Goal: Book appointment/travel/reservation

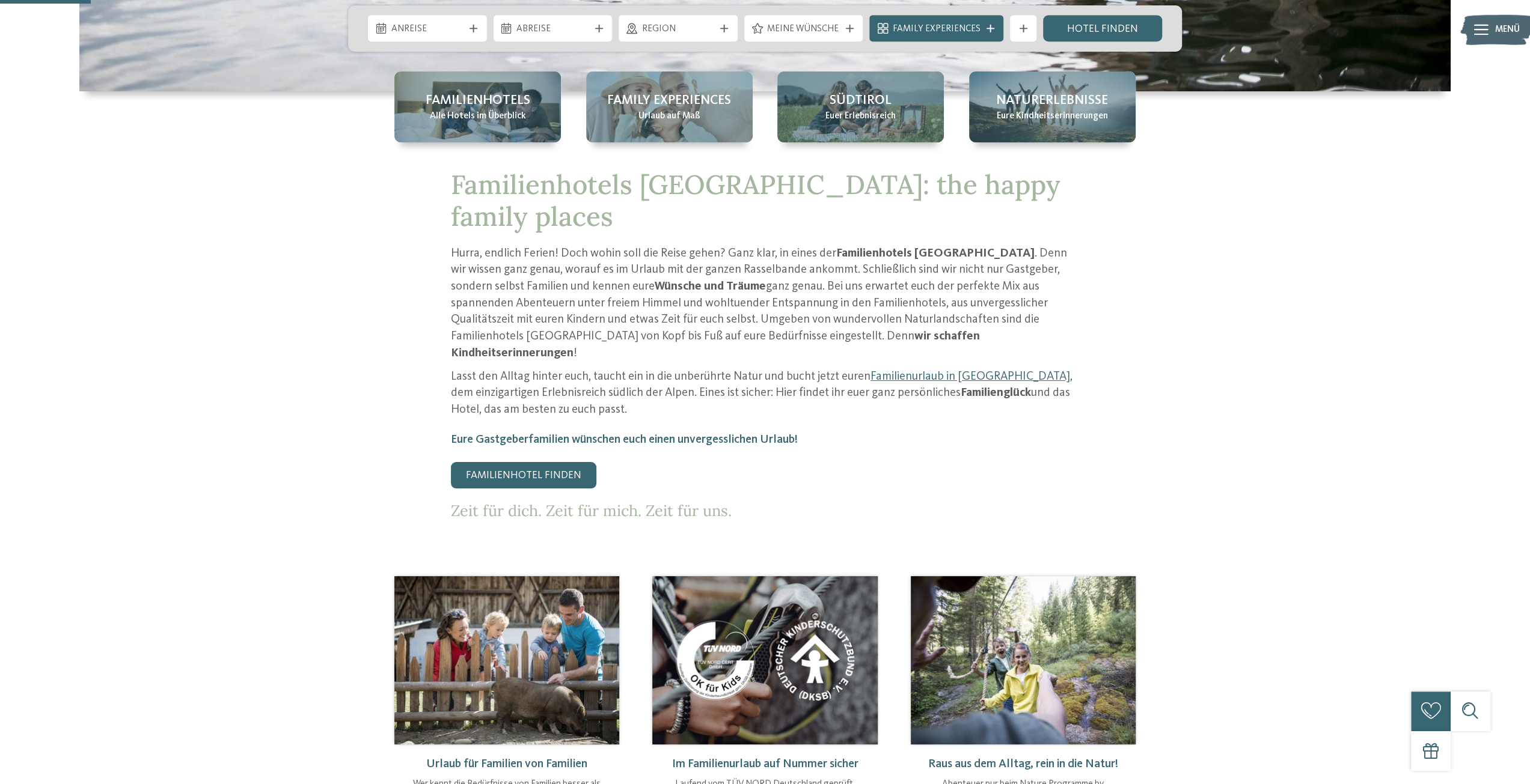
scroll to position [360, 0]
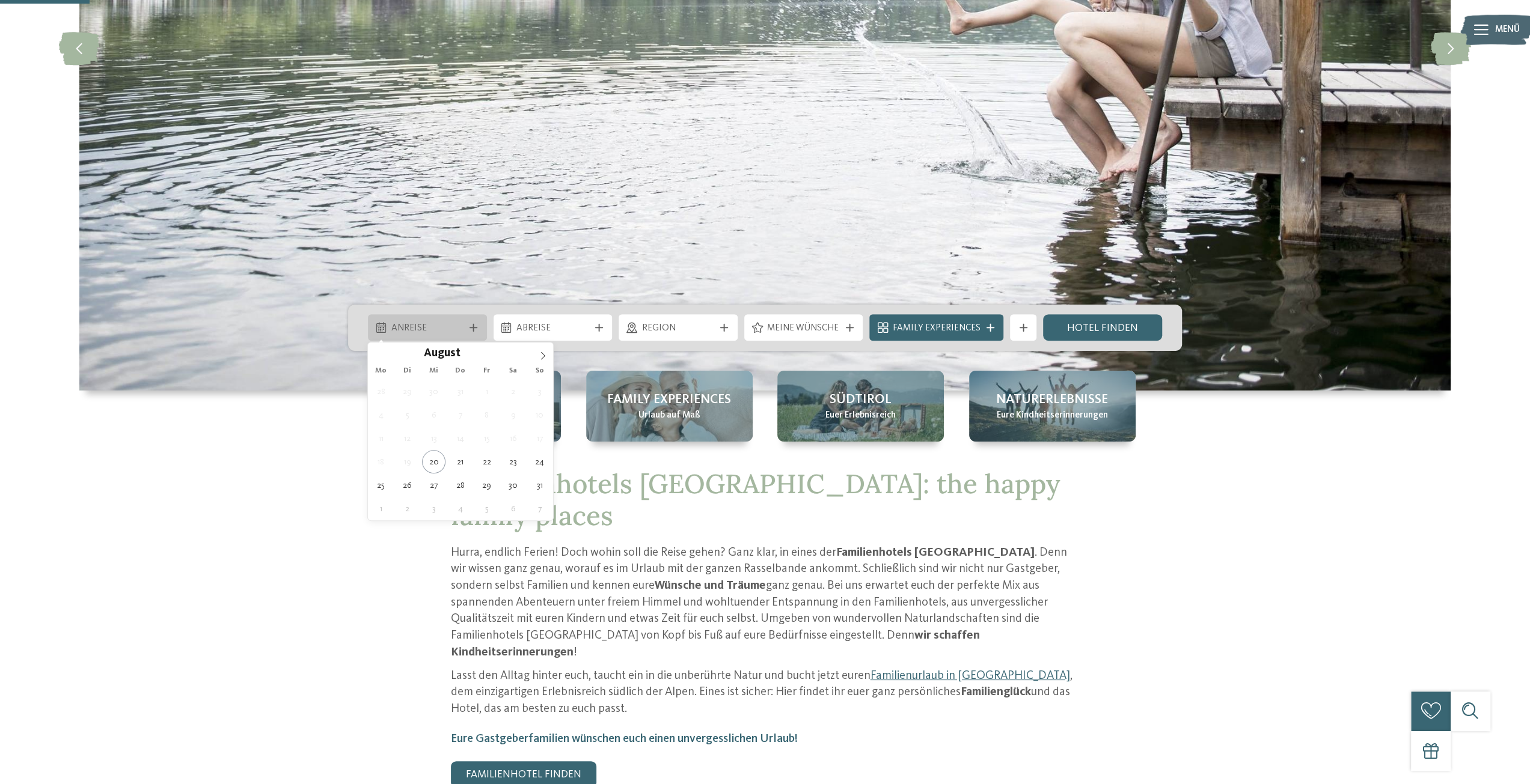
click at [455, 328] on span "Anreise" at bounding box center [427, 328] width 73 height 13
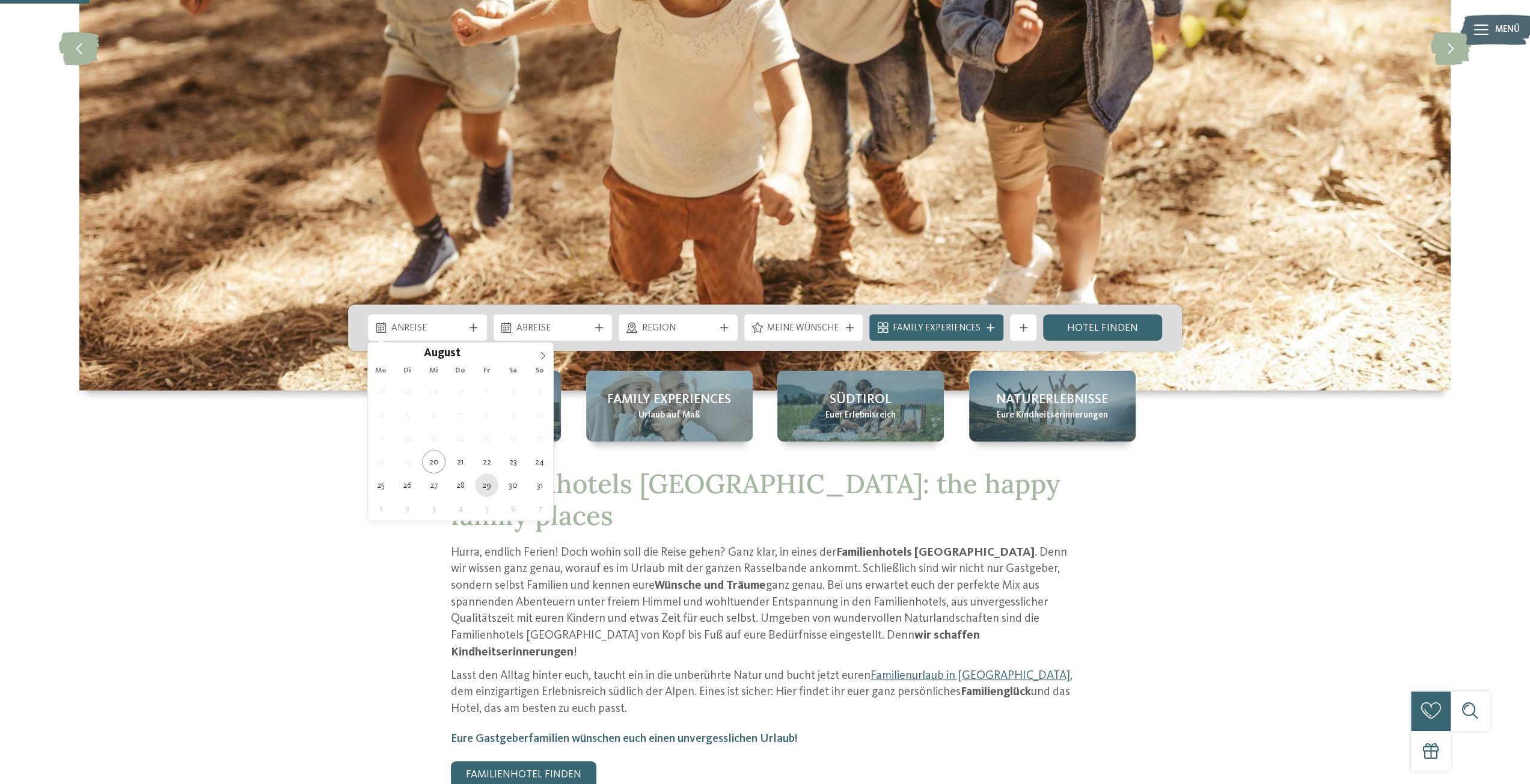
type div "[DATE]"
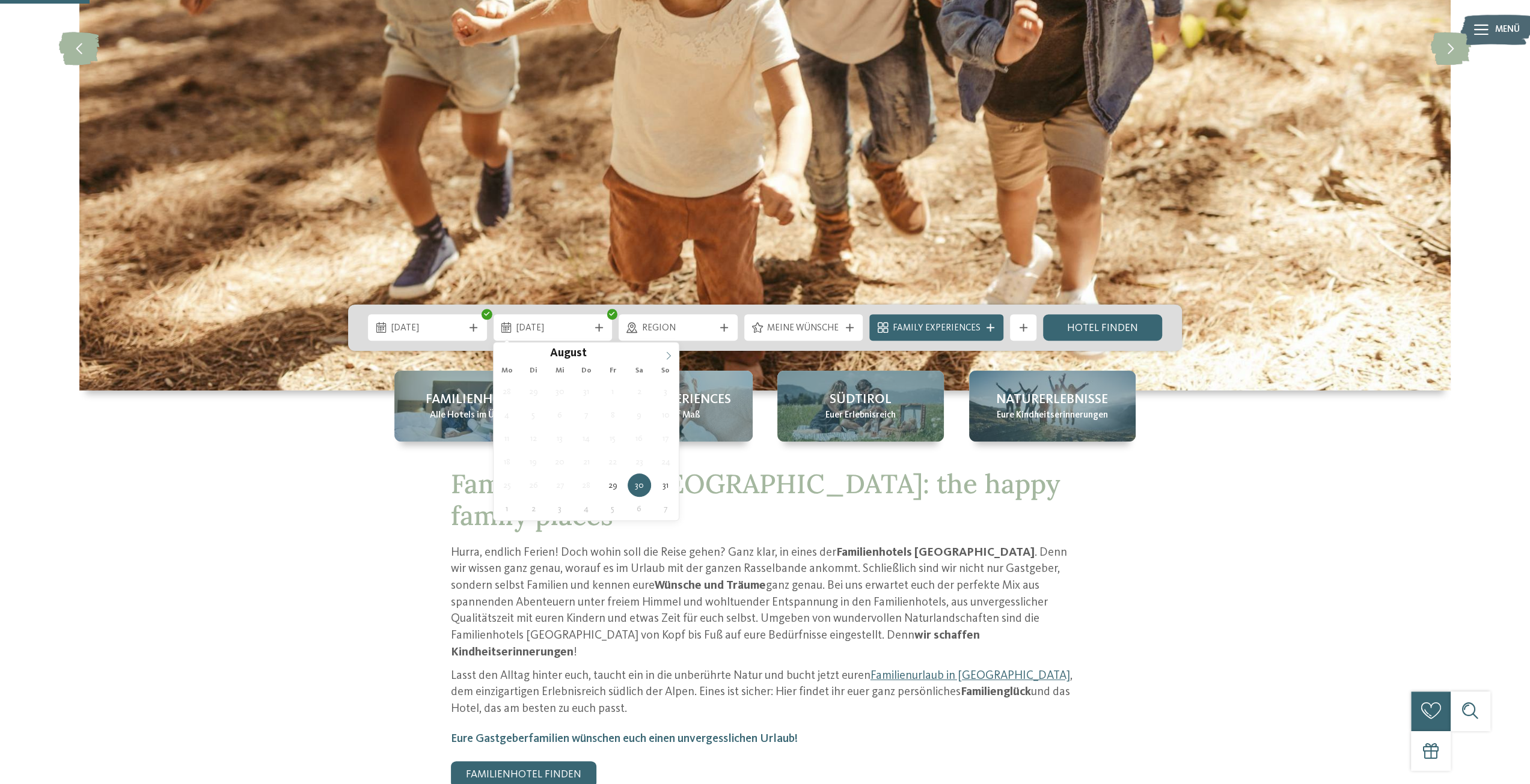
click at [673, 356] on span at bounding box center [668, 353] width 20 height 20
type div "[DATE]"
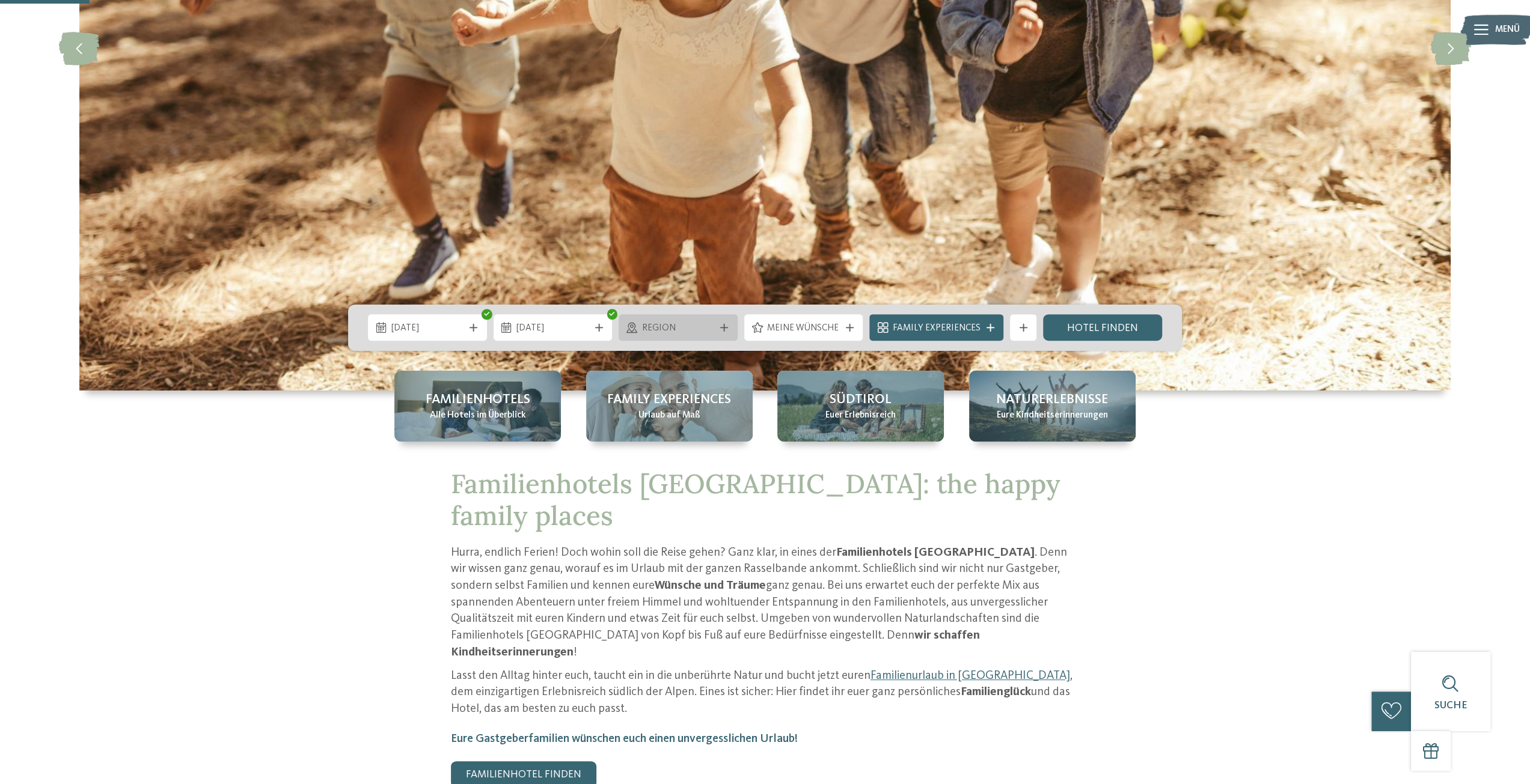
click at [684, 325] on span "Region" at bounding box center [678, 328] width 73 height 13
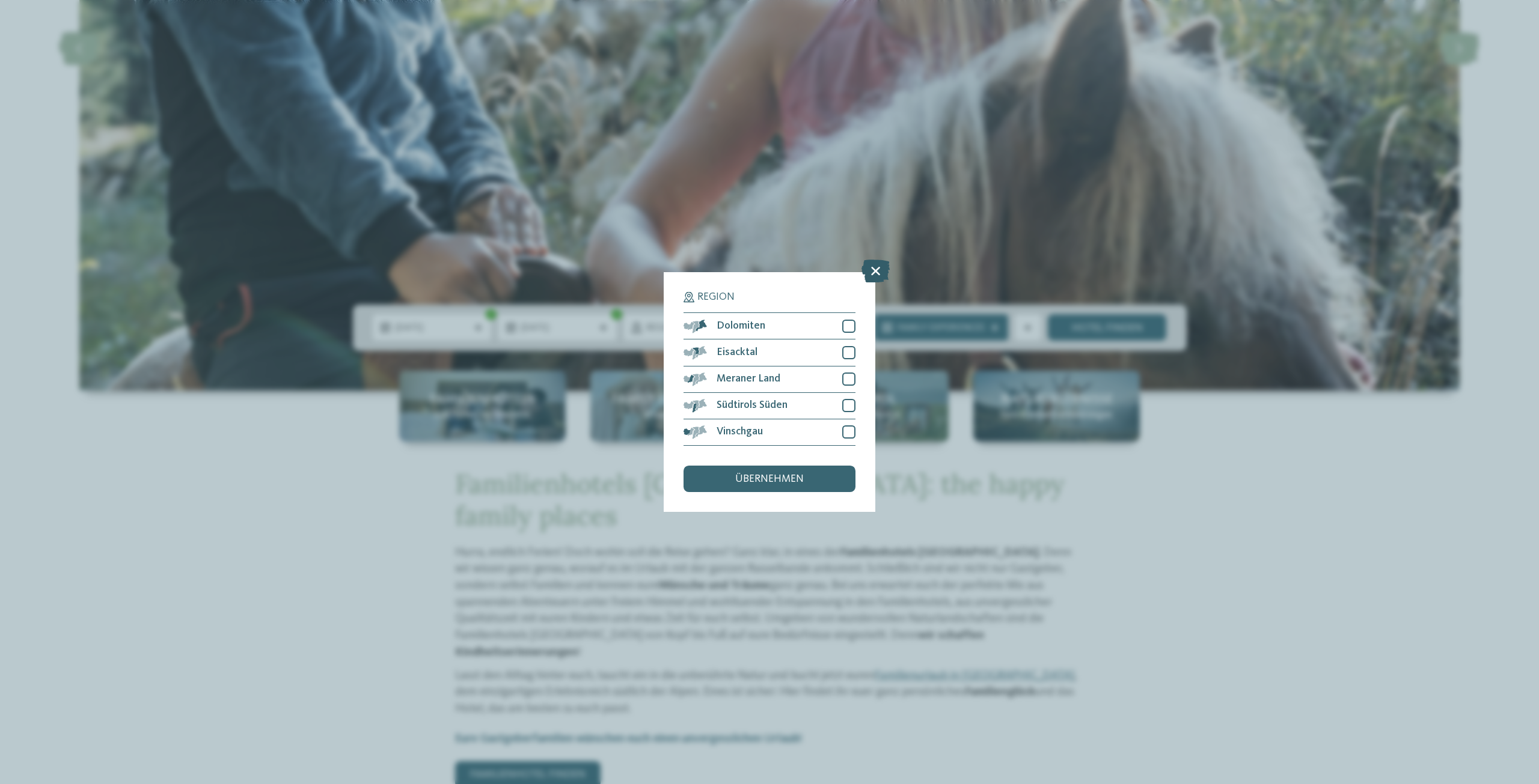
click at [875, 267] on icon at bounding box center [876, 272] width 28 height 23
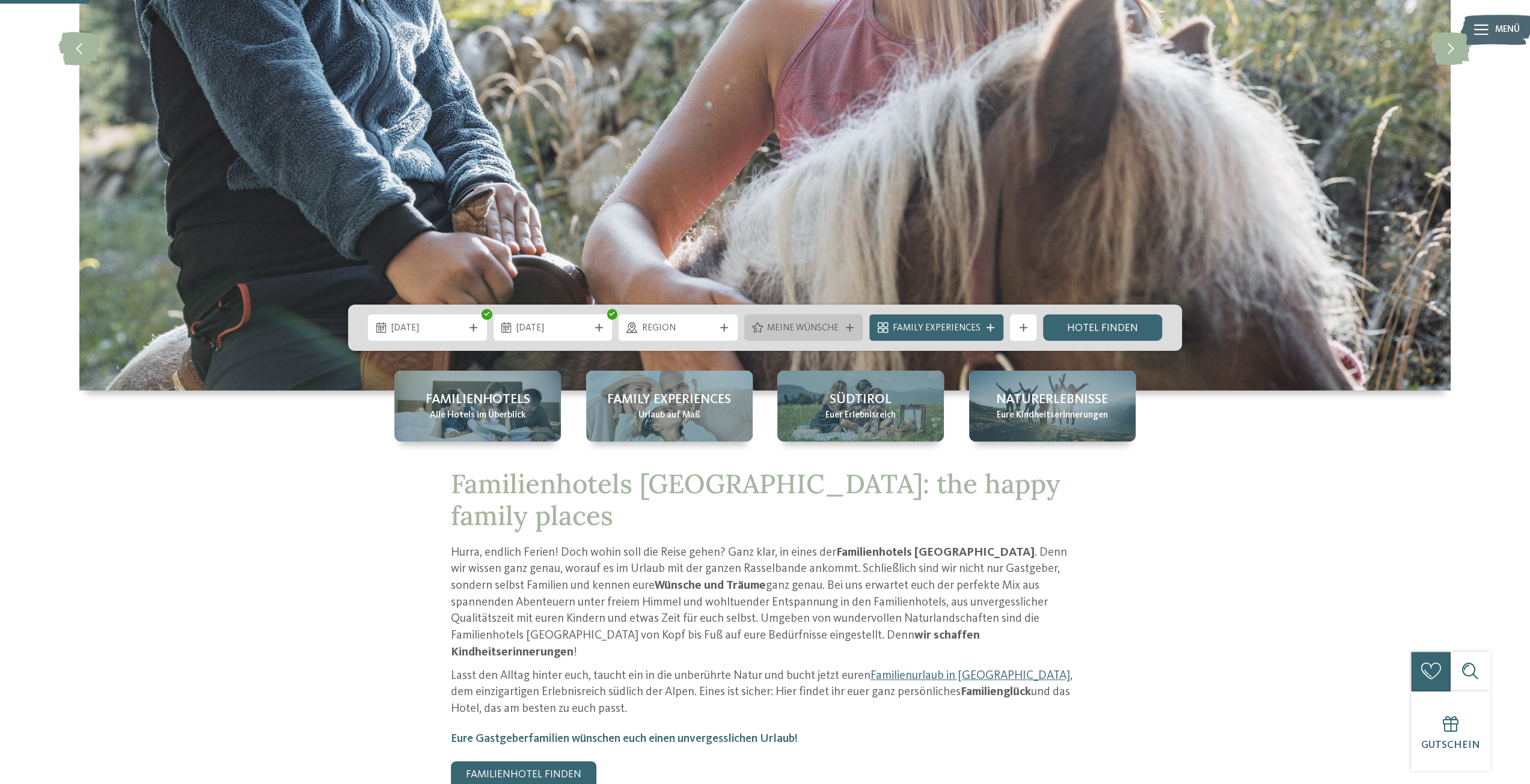
click at [798, 335] on div "Meine Wünsche" at bounding box center [804, 327] width 119 height 26
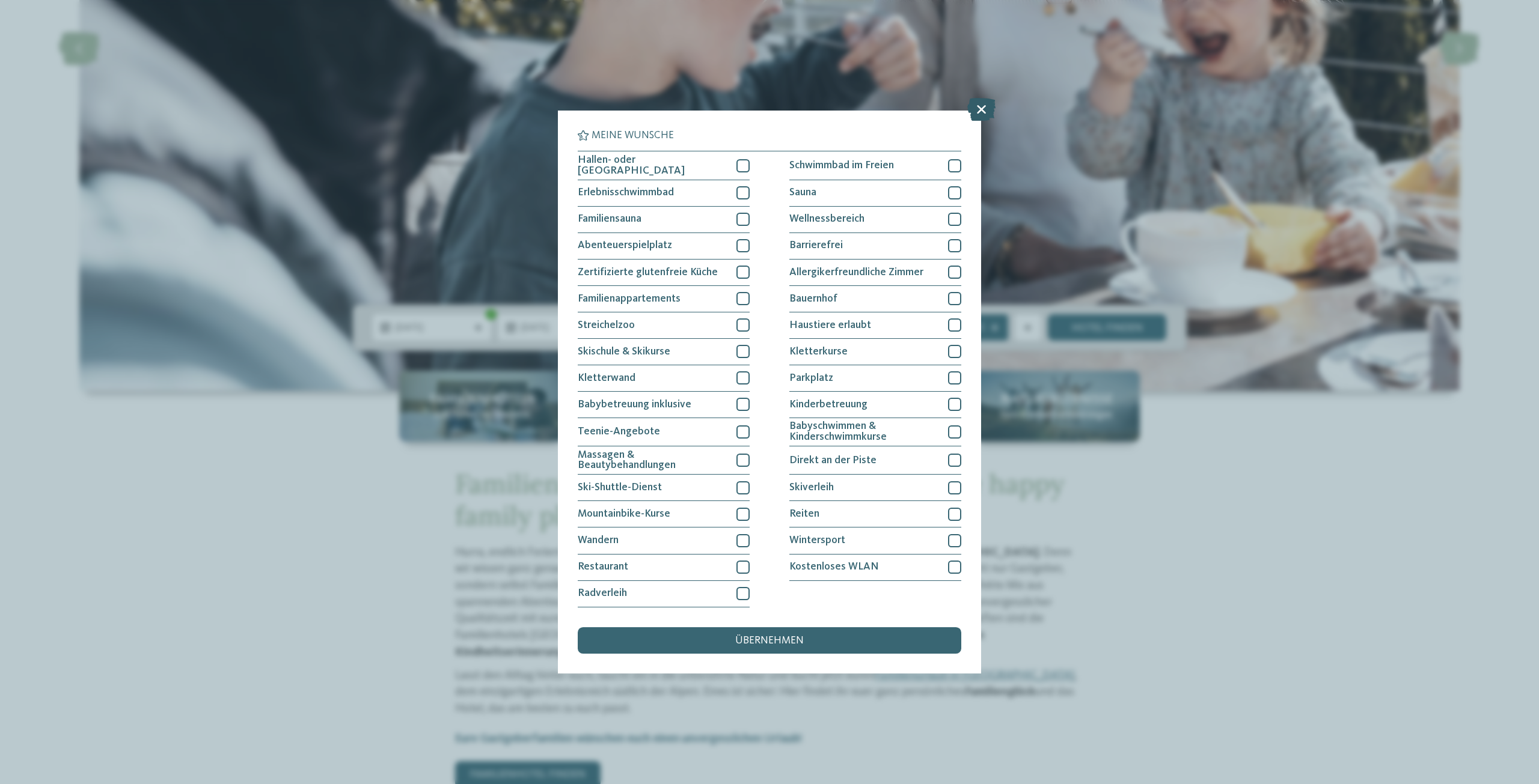
click at [986, 108] on icon at bounding box center [981, 110] width 28 height 23
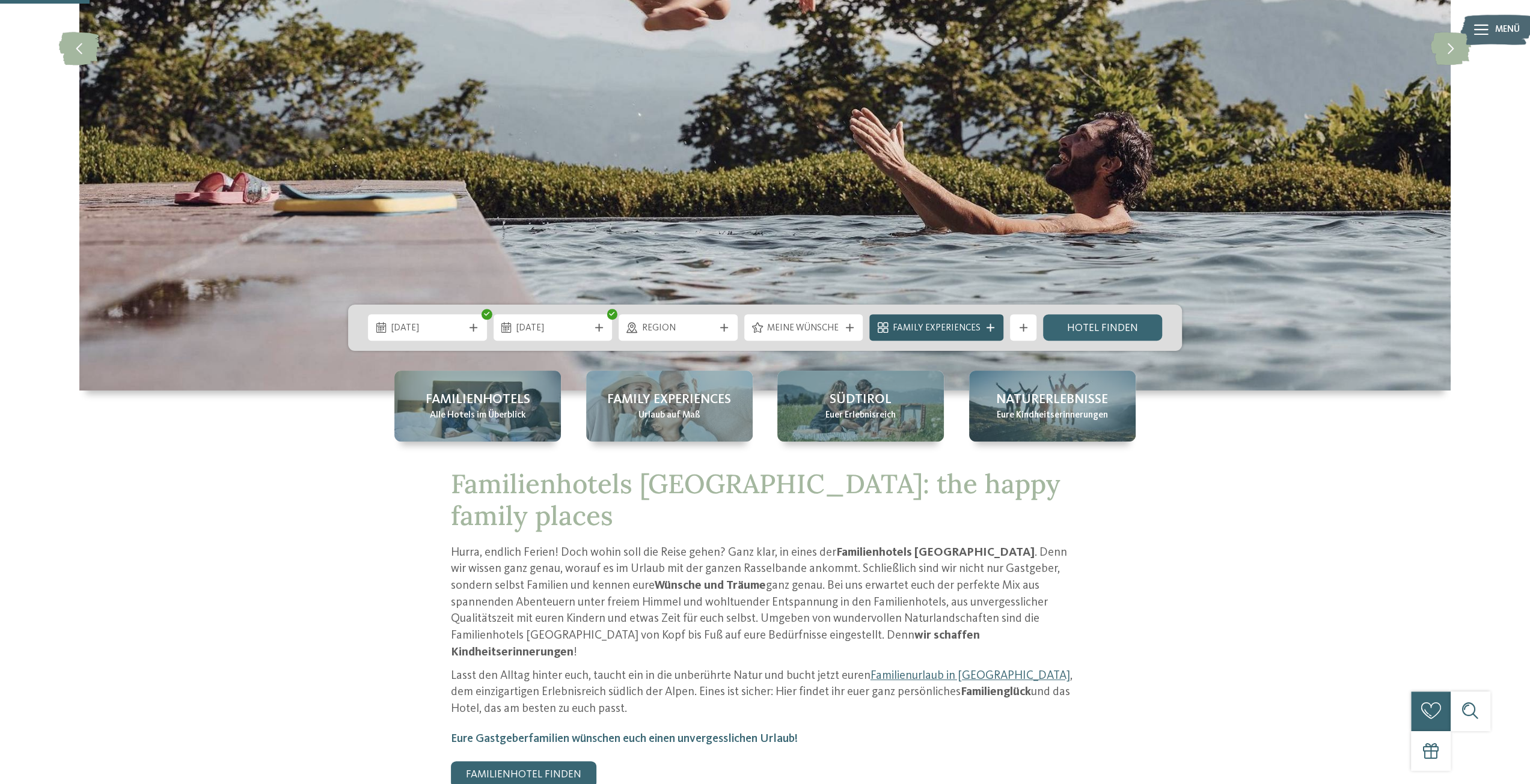
click at [934, 325] on span "Family Experiences" at bounding box center [936, 328] width 88 height 13
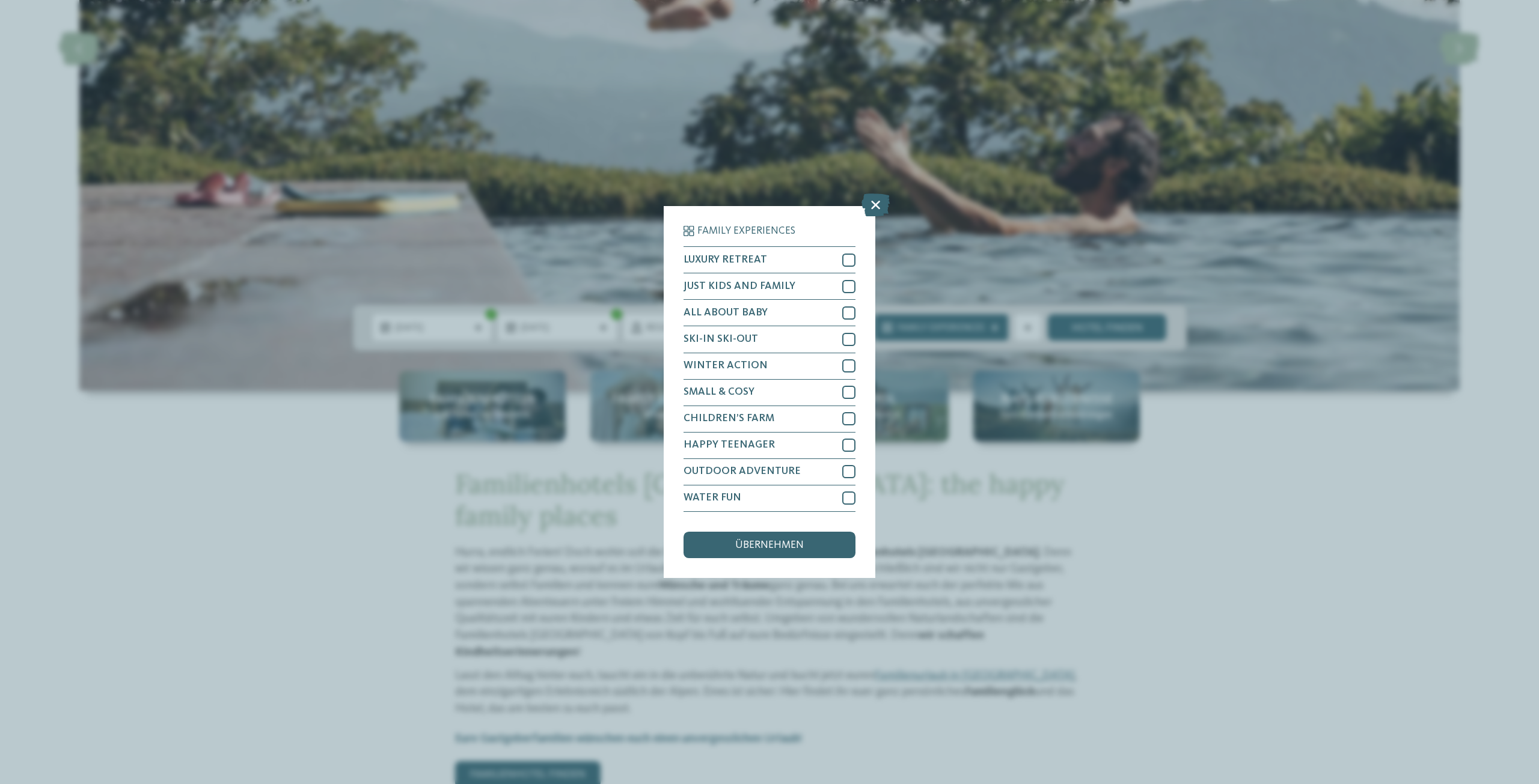
click at [890, 202] on div "Family Experiences LUXURY RETREAT JUST KIDS AND FAMILY" at bounding box center [770, 392] width 1539 height 784
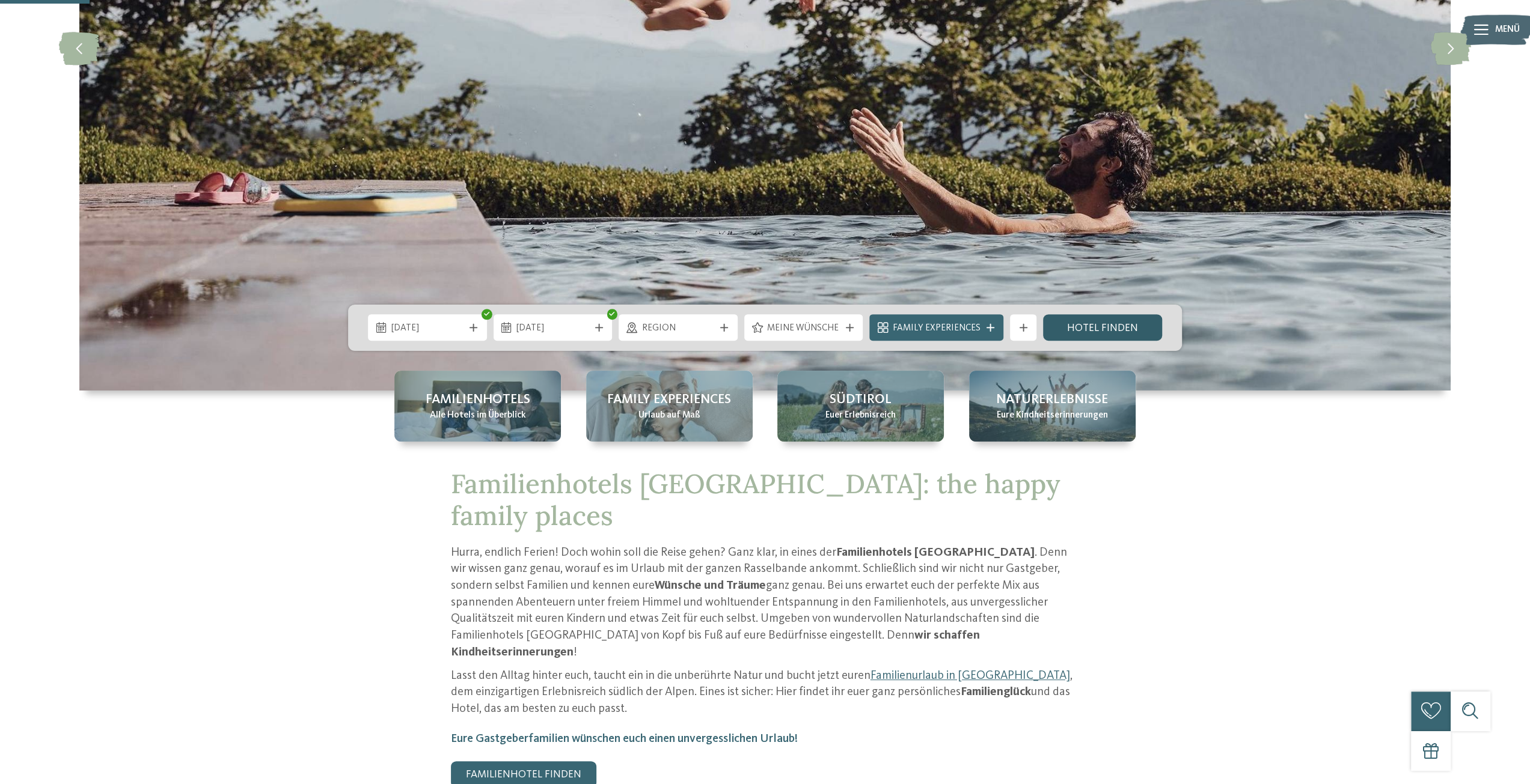
click at [1127, 324] on link "Hotel finden" at bounding box center [1103, 327] width 119 height 26
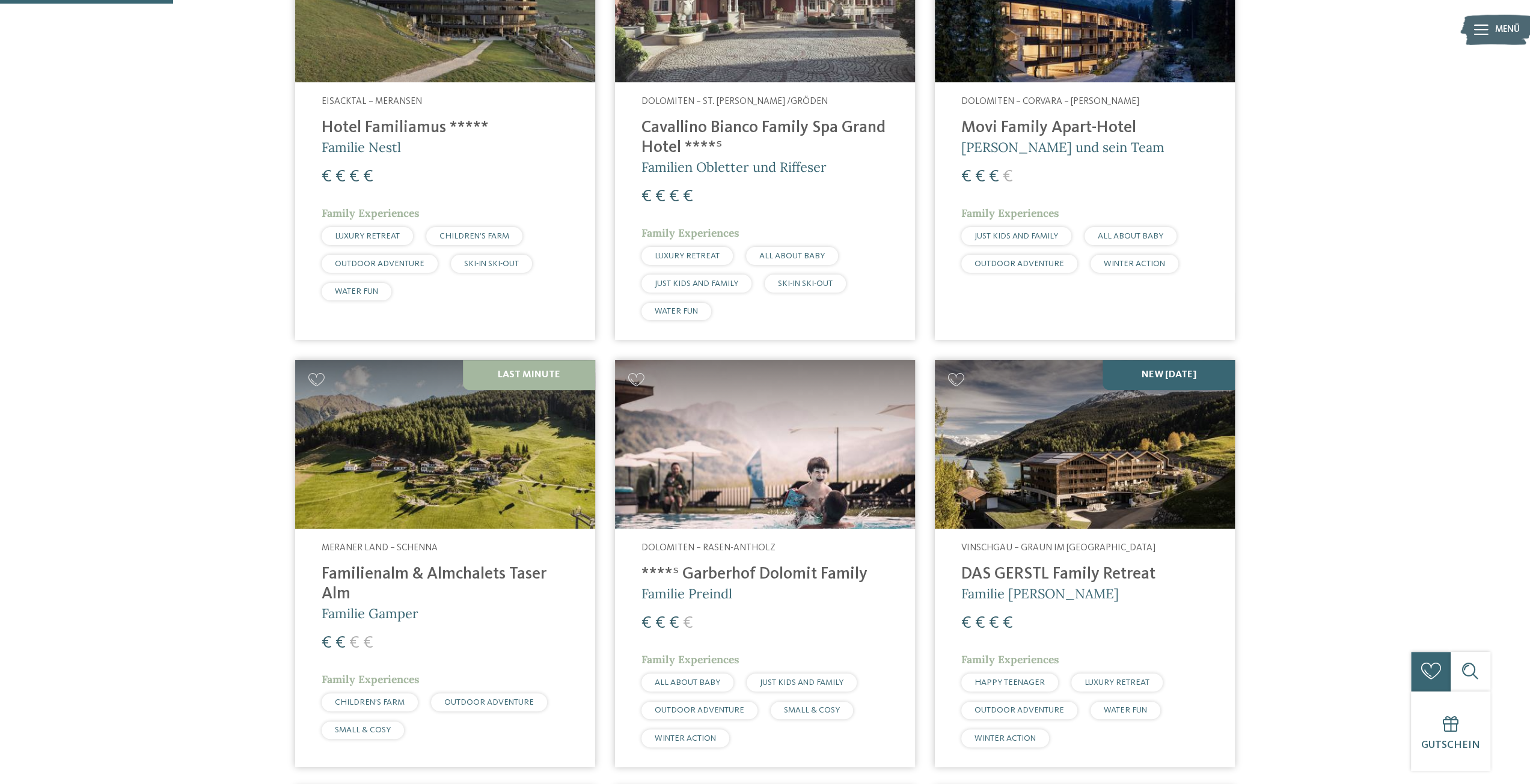
scroll to position [634, 0]
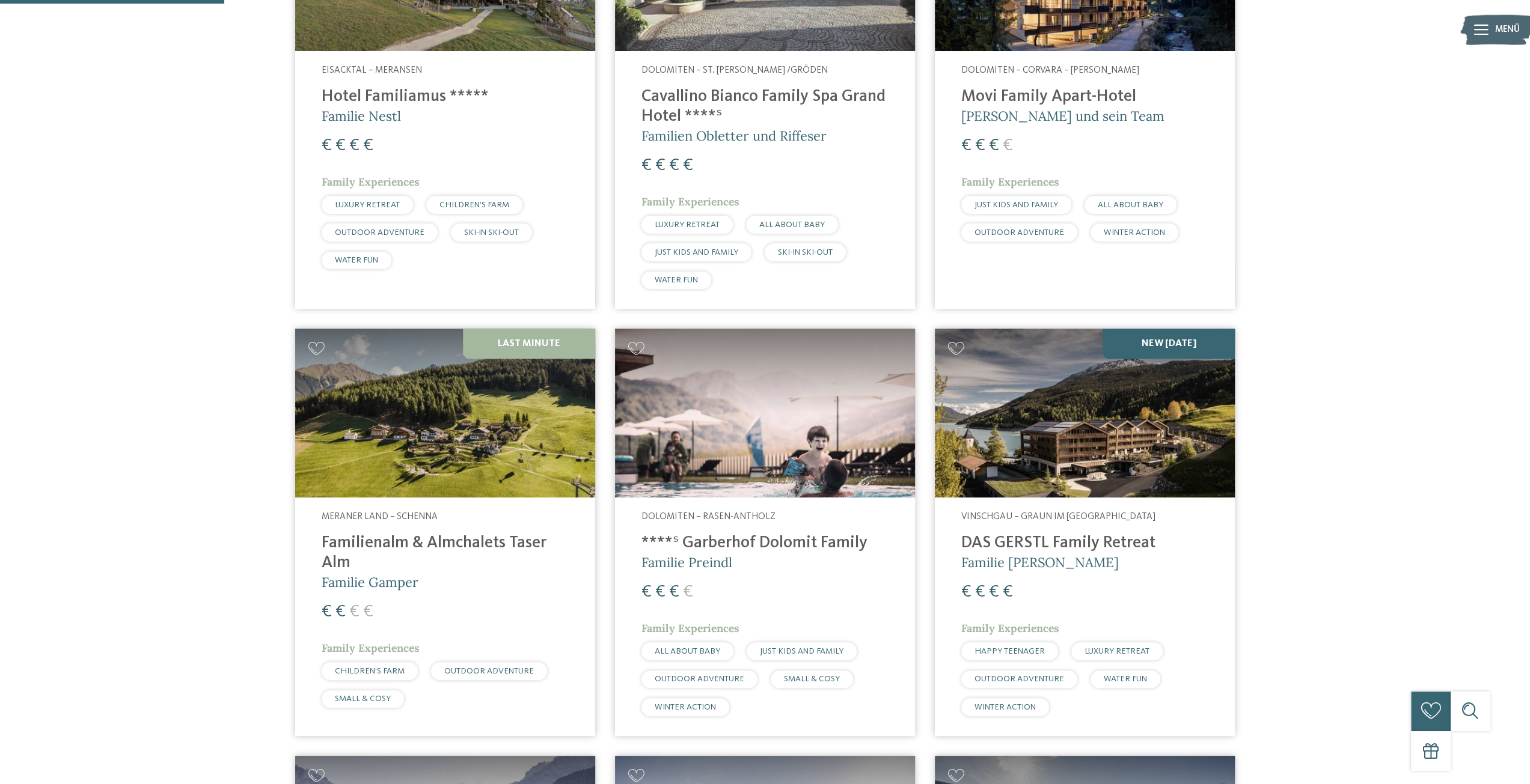
click at [396, 99] on h4 "Hotel Familiamus *****" at bounding box center [446, 96] width 247 height 20
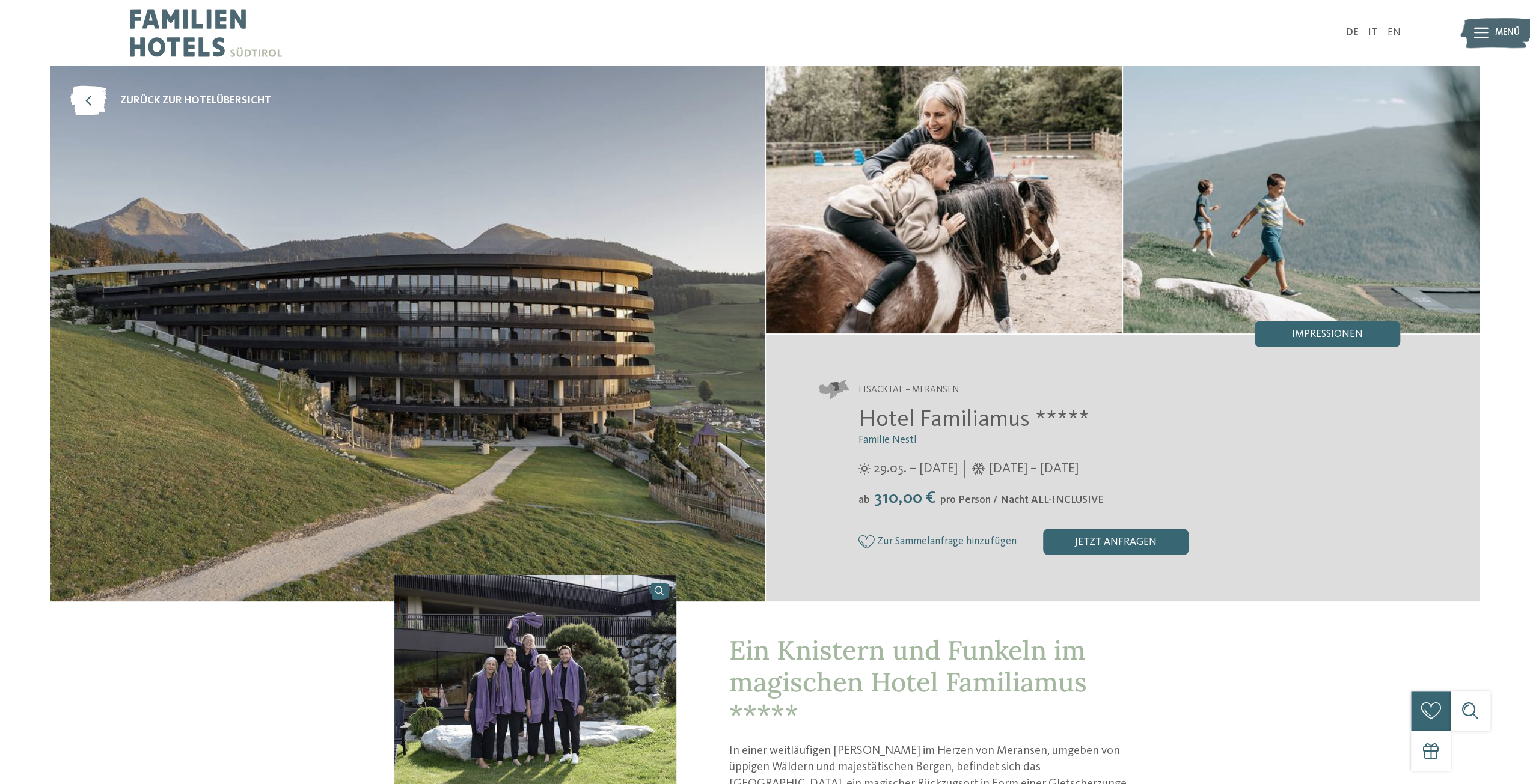
drag, startPoint x: 892, startPoint y: 497, endPoint x: 1124, endPoint y: 504, distance: 232.1
click at [1124, 504] on div "ab 310,00 € pro Person / Nacht ALL-INCLUSIVE" at bounding box center [1129, 498] width 542 height 20
click at [1267, 501] on div "ab 310,00 € pro Person / Nacht ALL-INCLUSIVE" at bounding box center [1129, 498] width 542 height 20
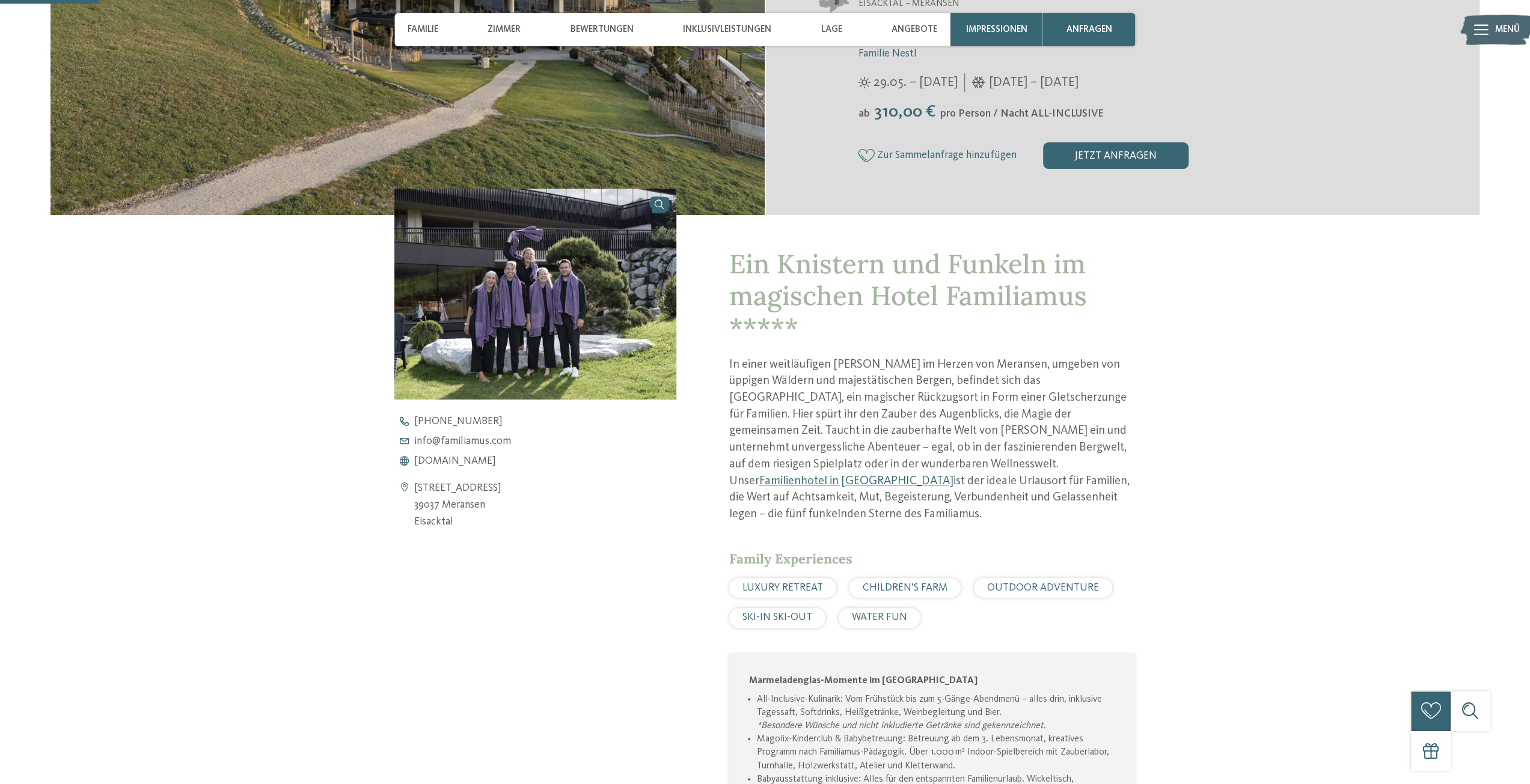
scroll to position [421, 0]
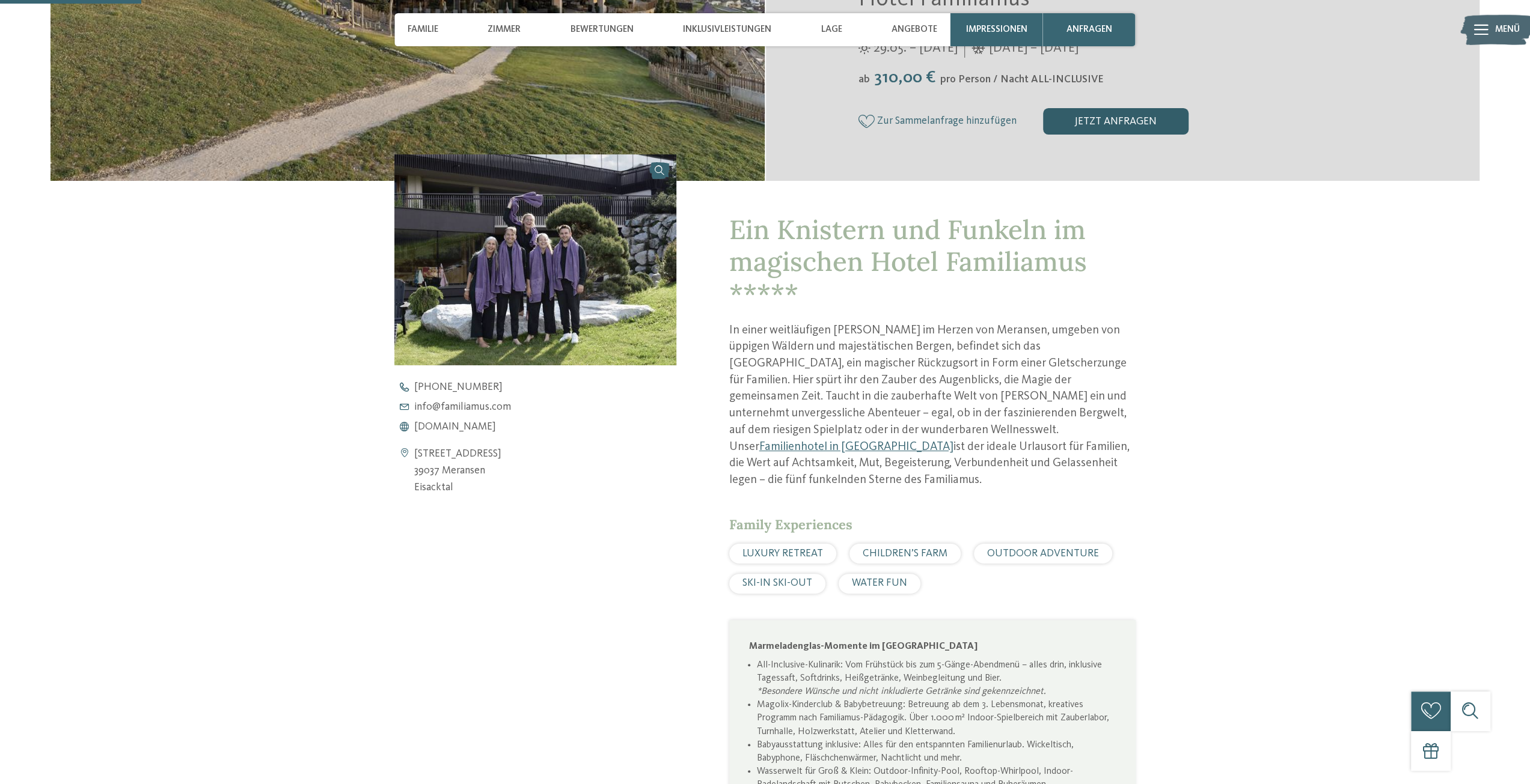
click at [1109, 120] on div "jetzt anfragen" at bounding box center [1116, 121] width 146 height 26
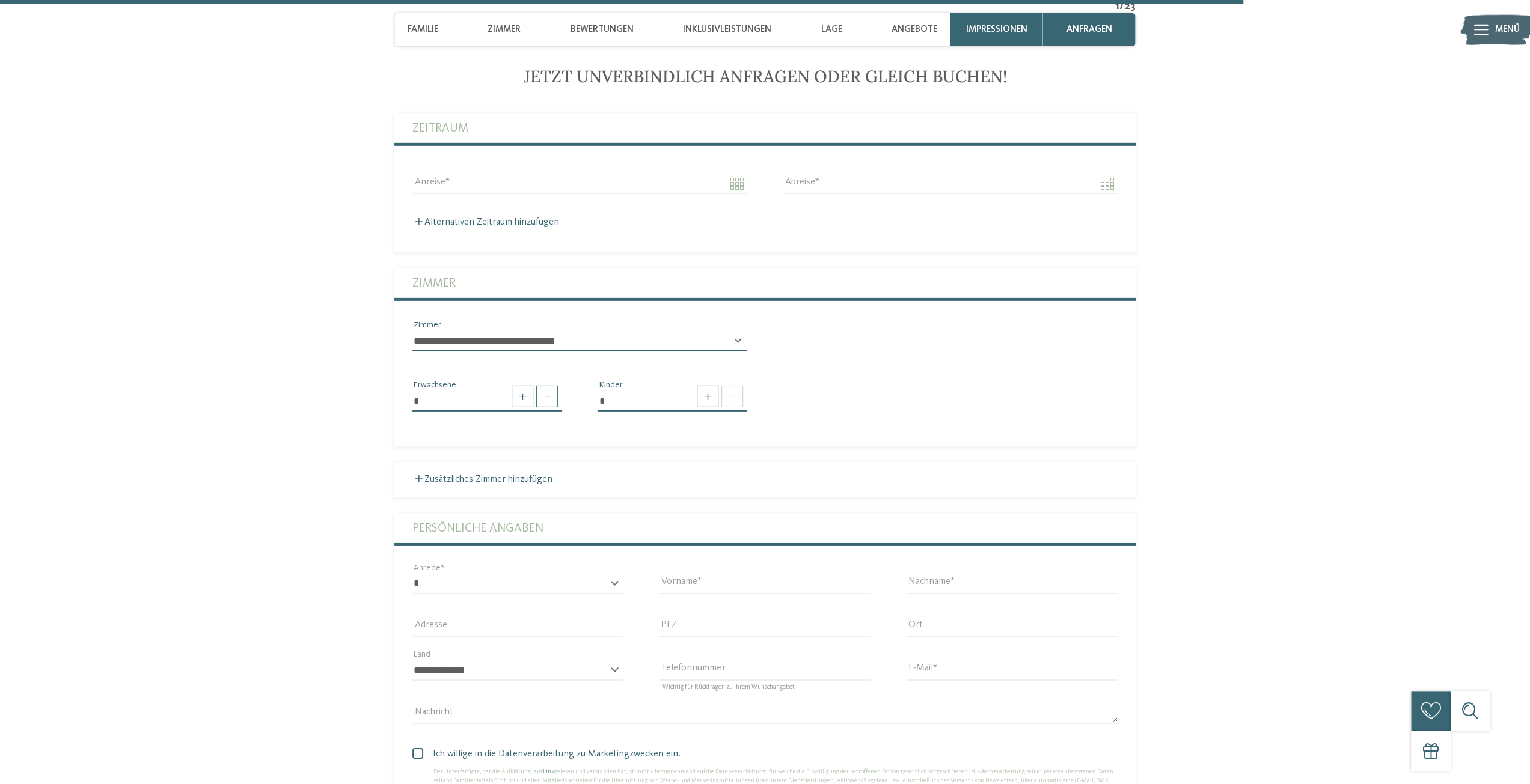
scroll to position [3704, 0]
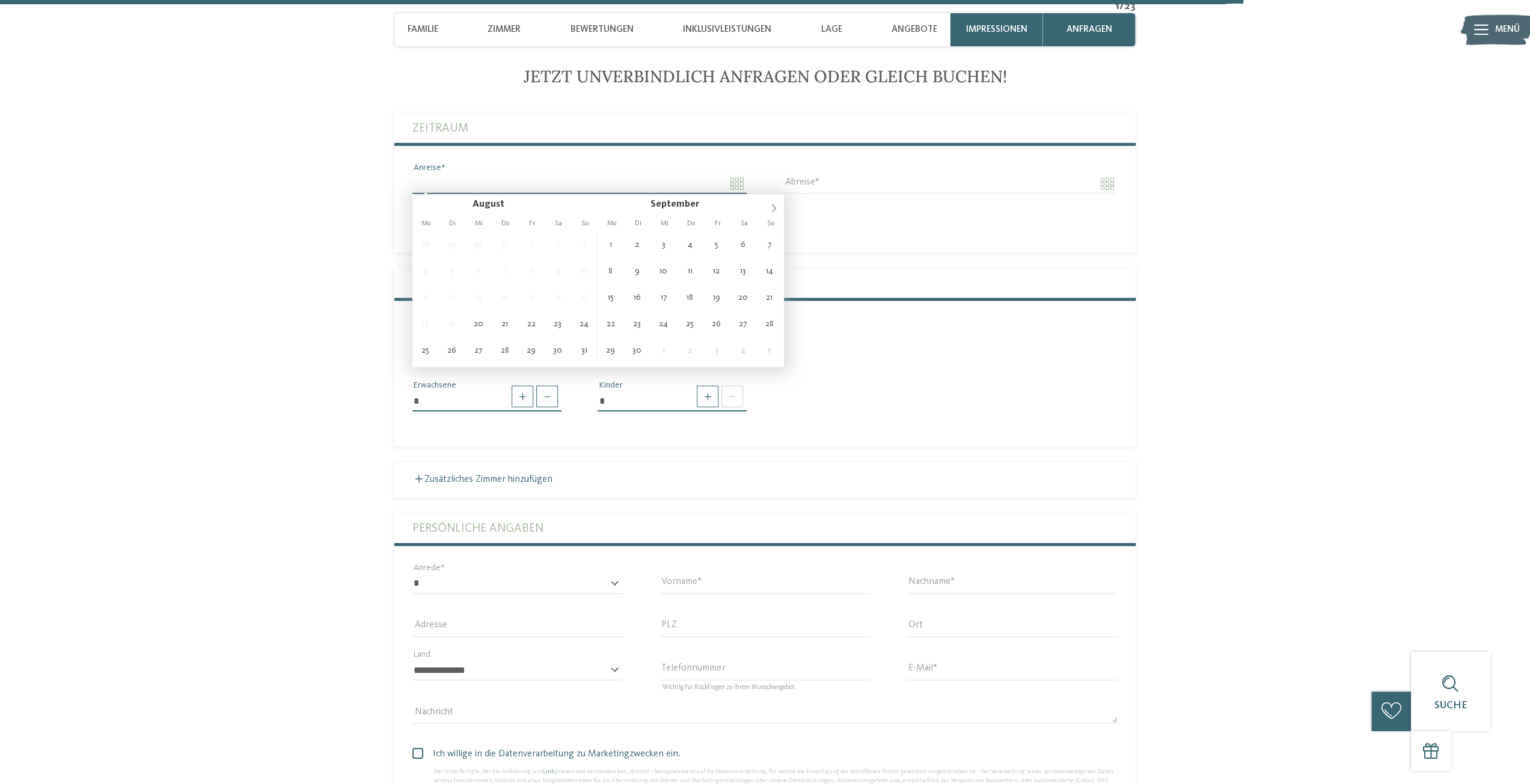
click at [733, 184] on input "Anreise" at bounding box center [579, 183] width 334 height 20
type input "**********"
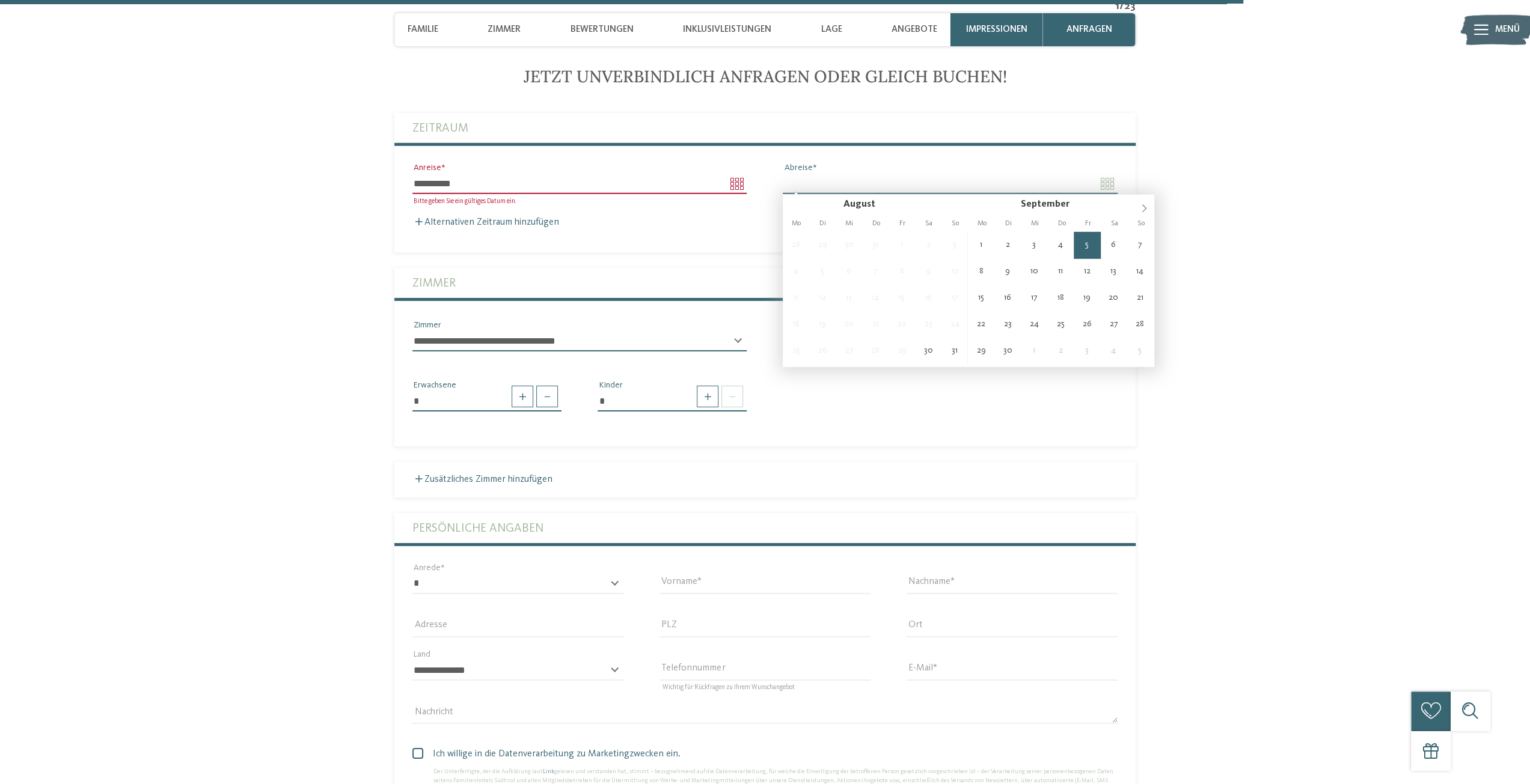
type input "**********"
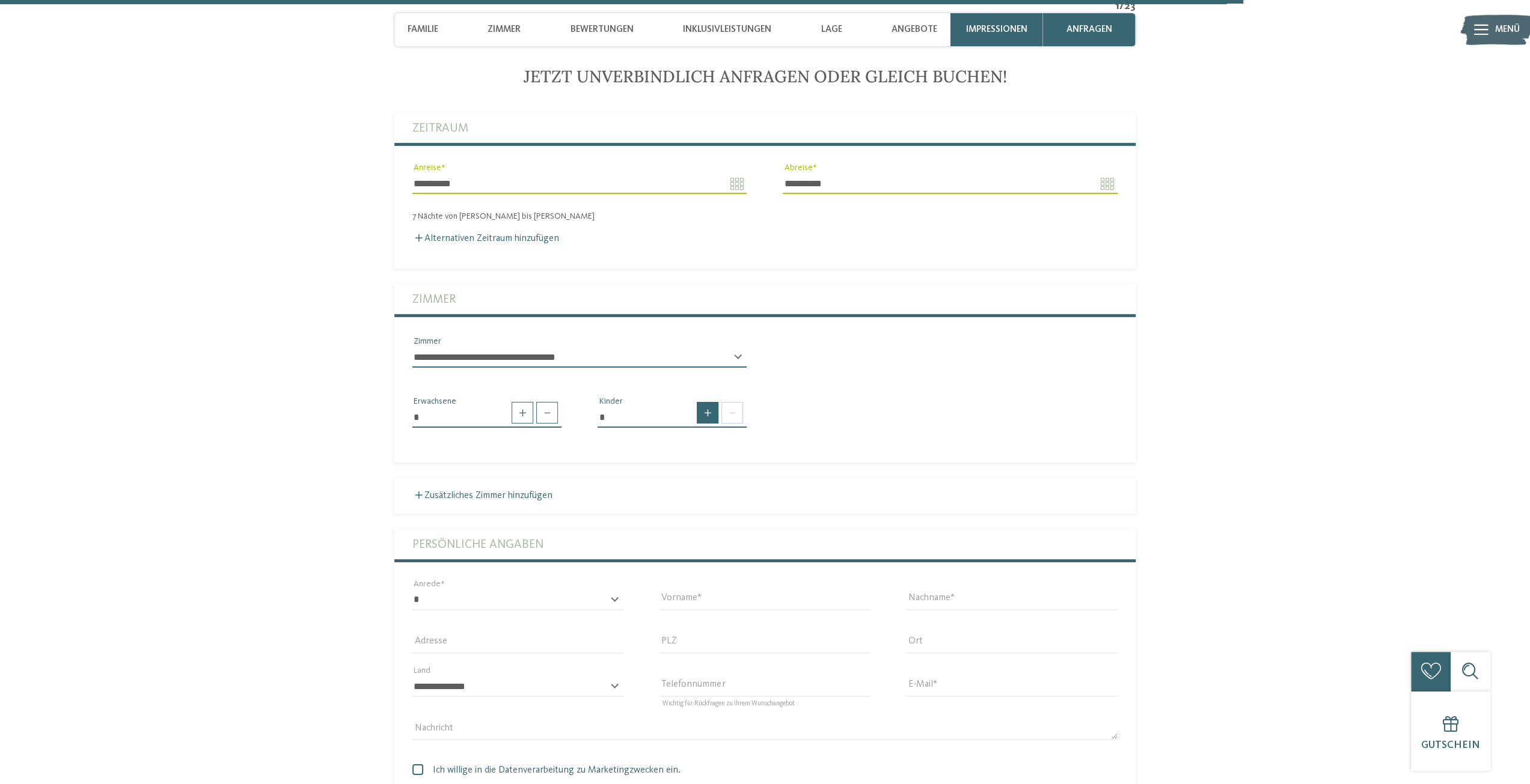
click at [705, 419] on span at bounding box center [707, 412] width 22 height 22
type input "*"
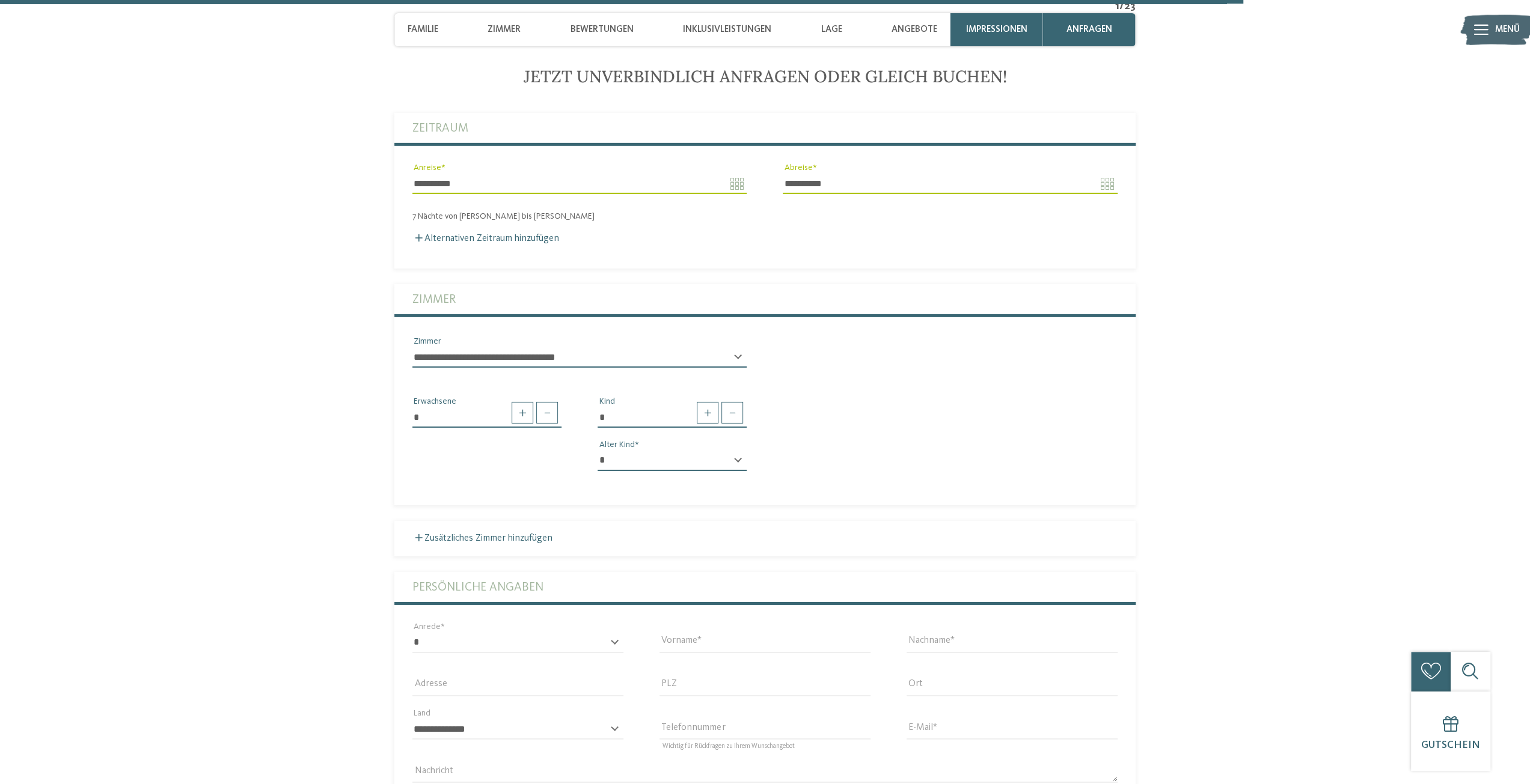
click at [722, 457] on select "* * * * * * * * * * * ** ** ** ** ** ** ** **" at bounding box center [672, 460] width 149 height 20
select select "*"
click at [597, 451] on select "* * * * * * * * * * * ** ** ** ** ** ** ** **" at bounding box center [672, 460] width 149 height 20
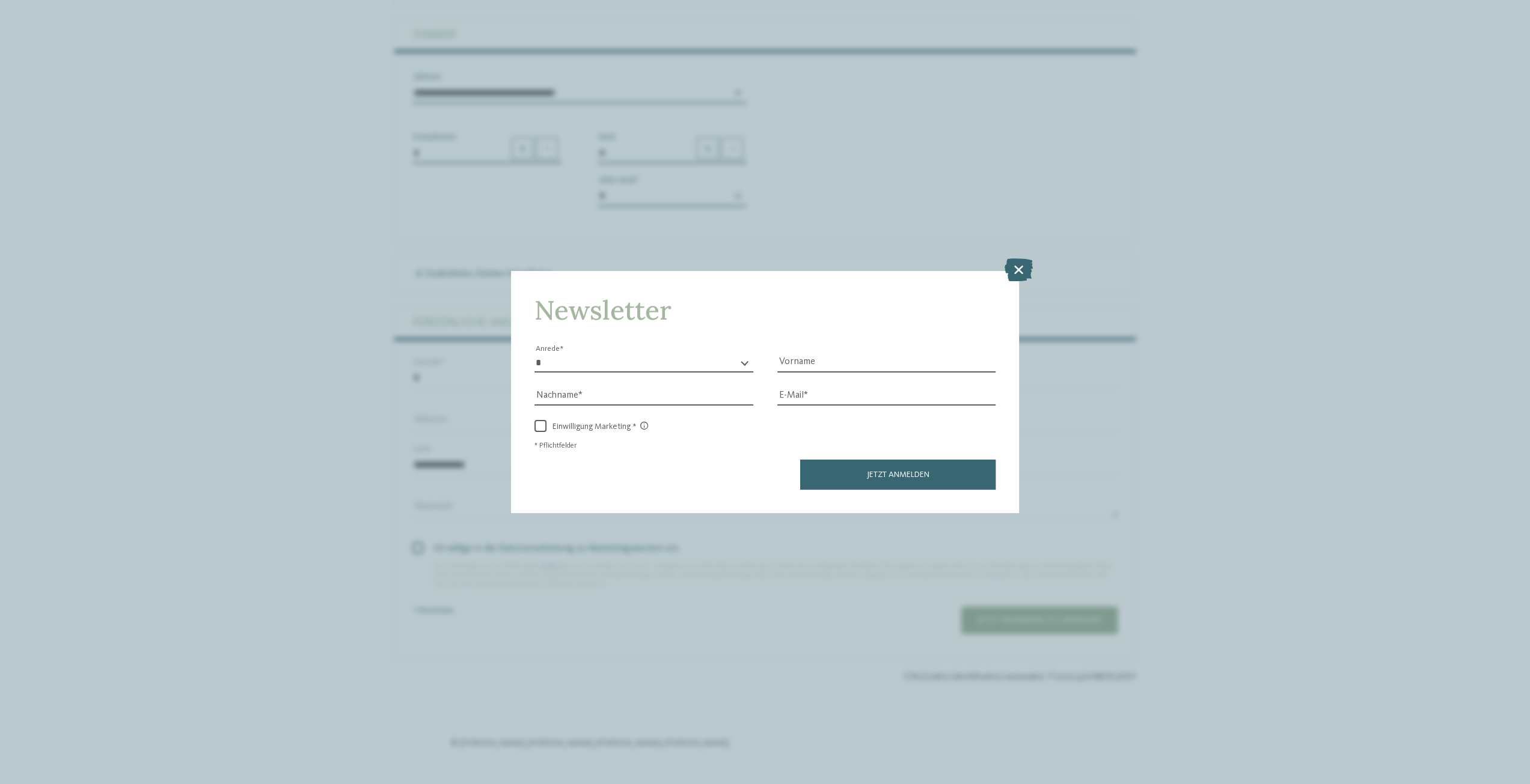
scroll to position [4065, 0]
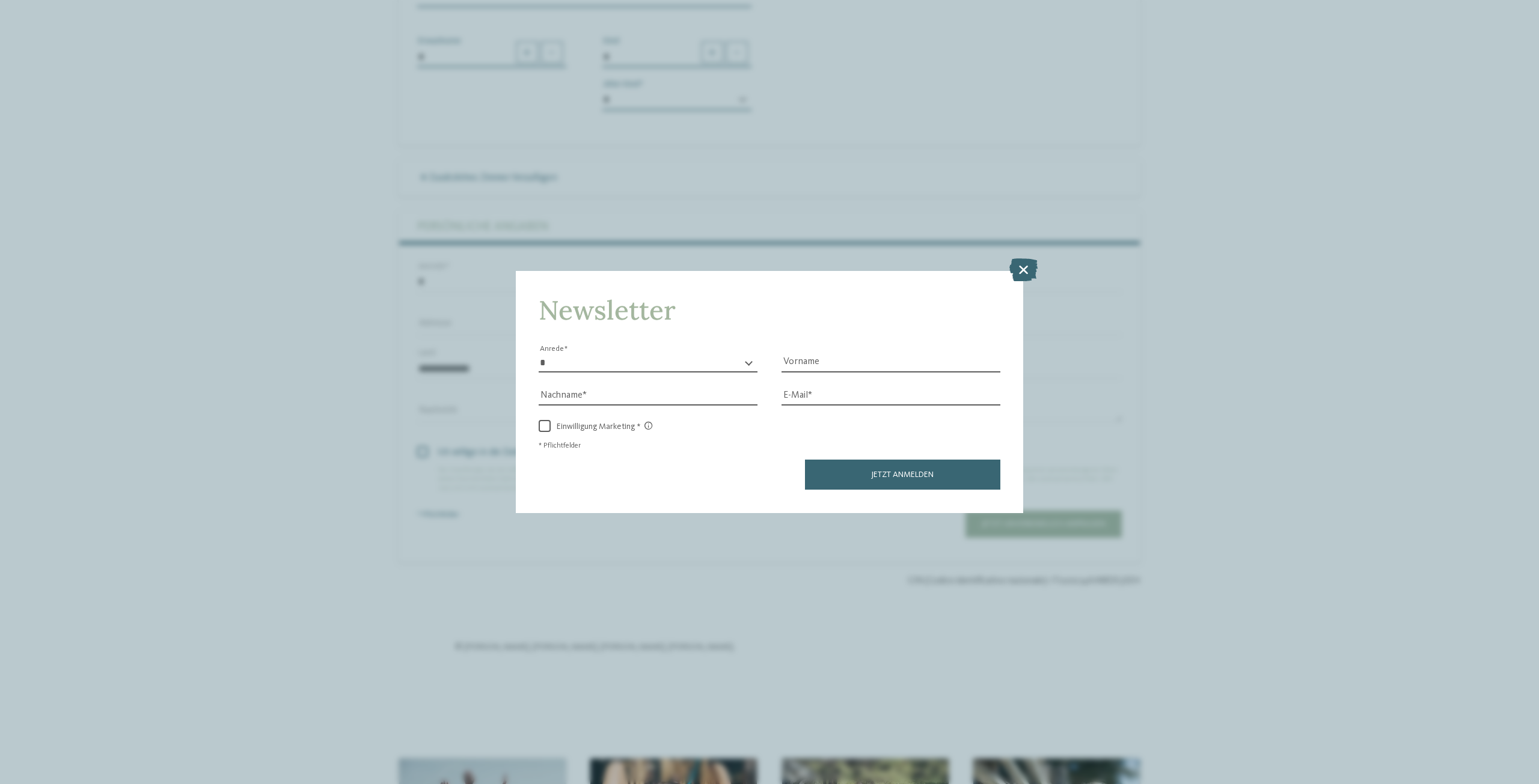
click at [1026, 272] on icon at bounding box center [1023, 270] width 28 height 23
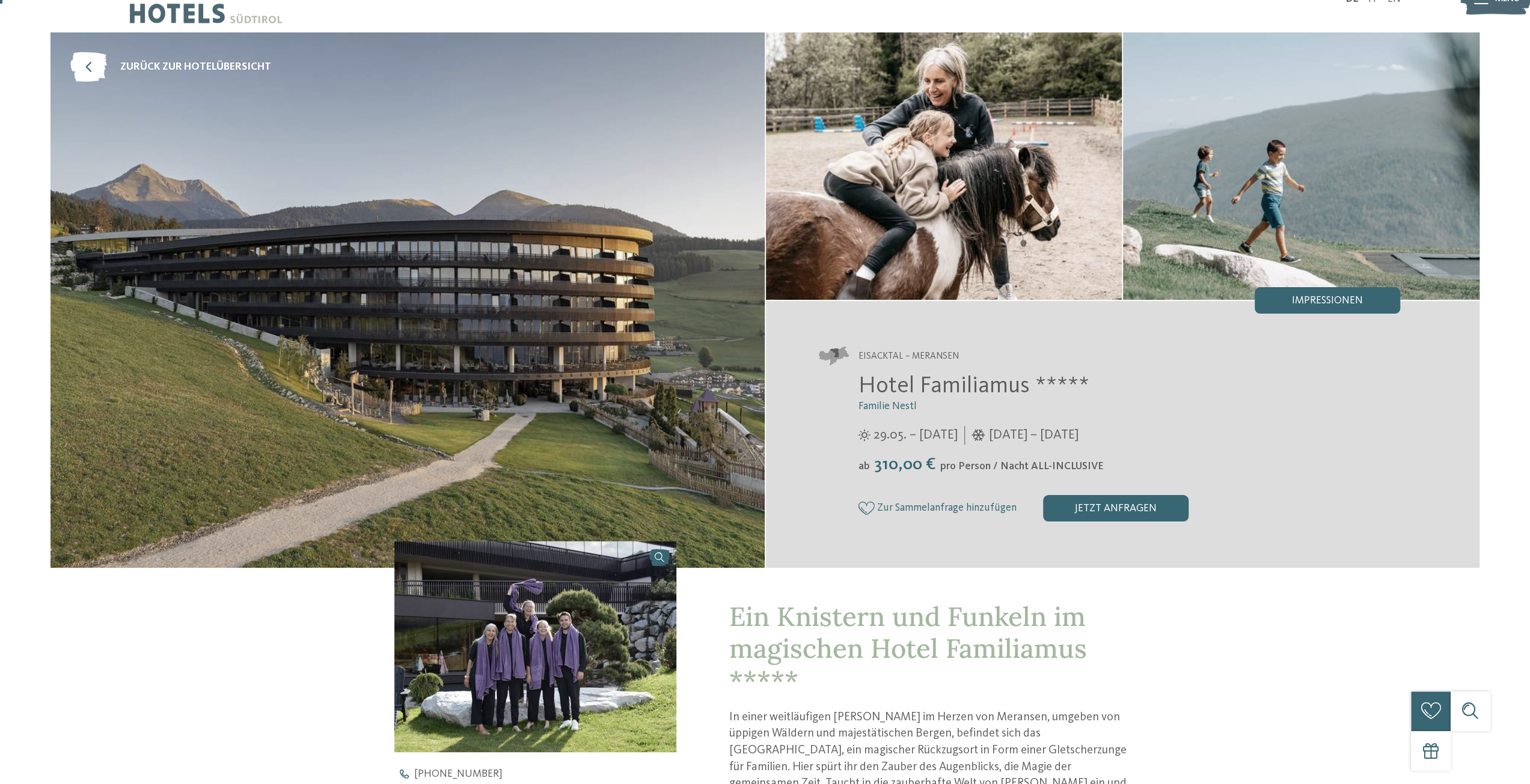
scroll to position [0, 0]
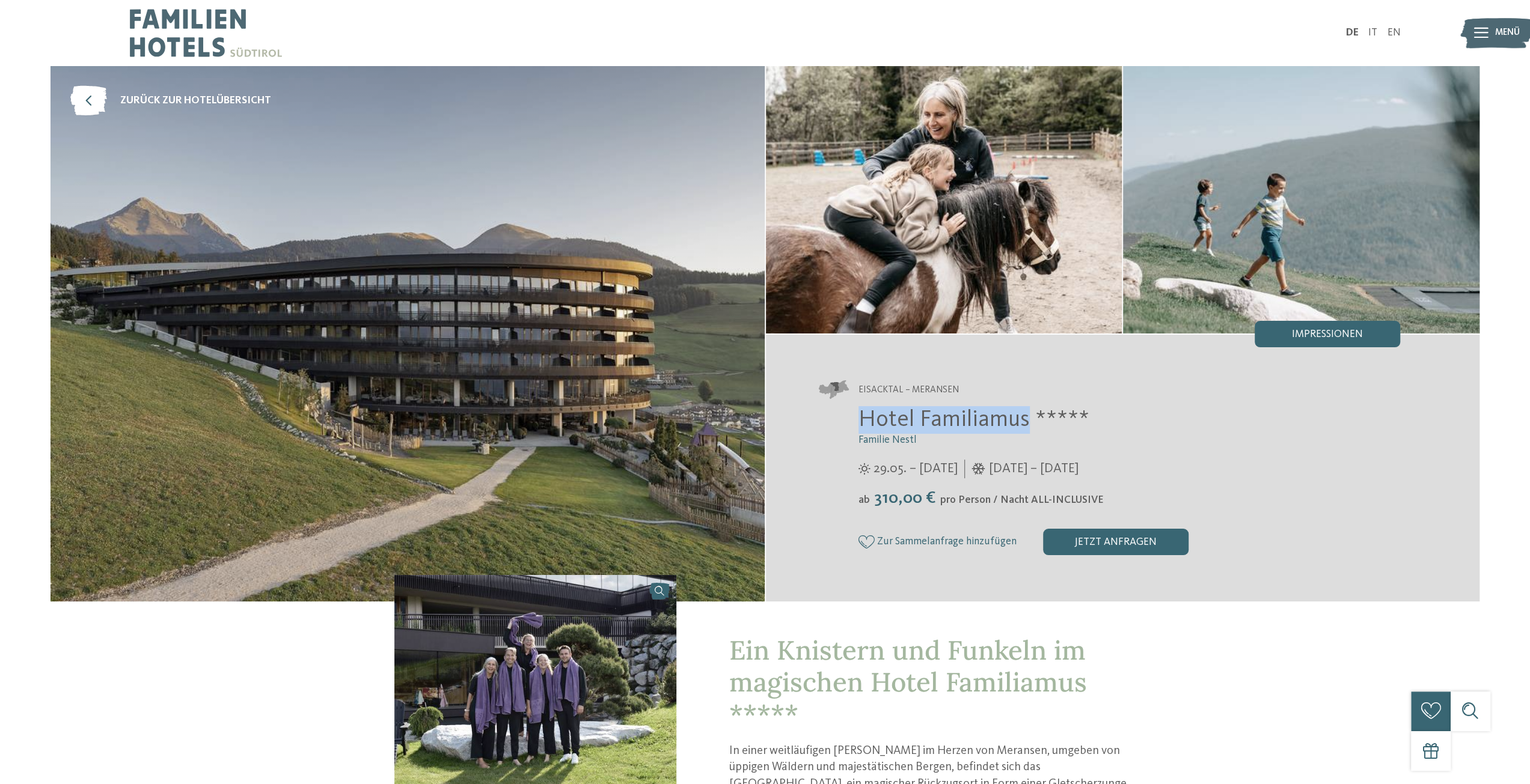
drag, startPoint x: 1022, startPoint y: 420, endPoint x: 854, endPoint y: 423, distance: 168.0
click at [854, 423] on div "Hotel Familiamus ***** Familie Nestl 29.05. – 09.11.2025 05.12.2025 – 19.04.202…" at bounding box center [1109, 481] width 582 height 149
